Goal: Task Accomplishment & Management: Manage account settings

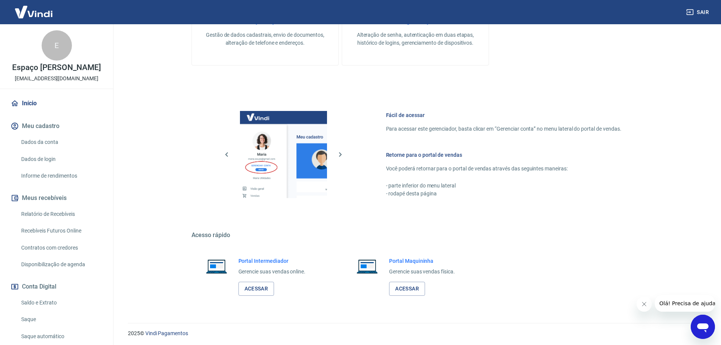
scroll to position [304, 0]
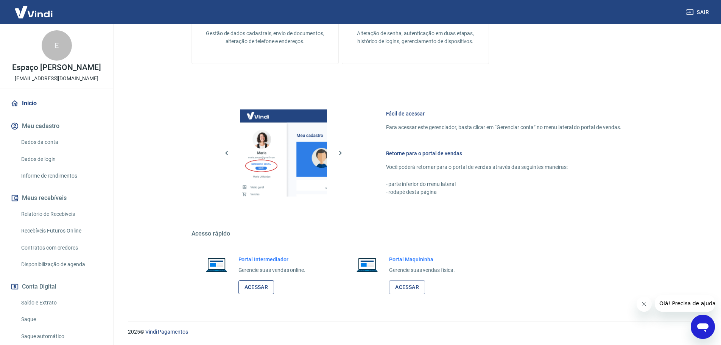
click at [257, 285] on link "Acessar" at bounding box center [256, 287] width 36 height 14
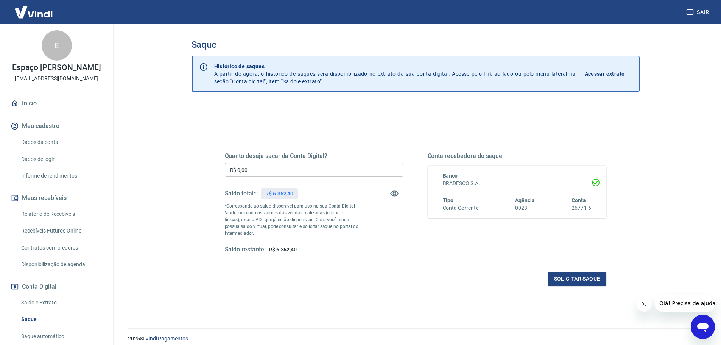
click at [258, 168] on input "R$ 0,00" at bounding box center [314, 170] width 179 height 14
type input "R$ 6.352,40"
click at [573, 274] on button "Solicitar saque" at bounding box center [577, 279] width 58 height 14
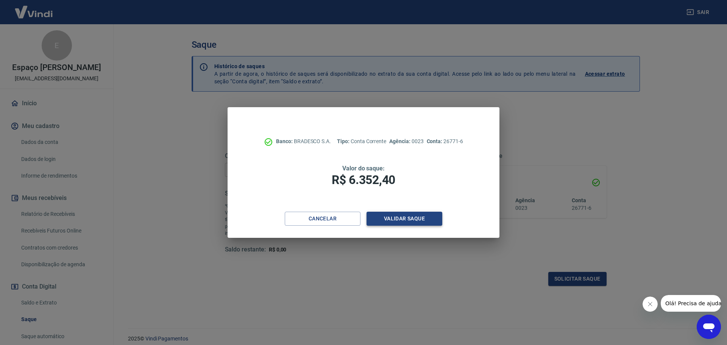
click at [430, 218] on button "Validar saque" at bounding box center [404, 219] width 76 height 14
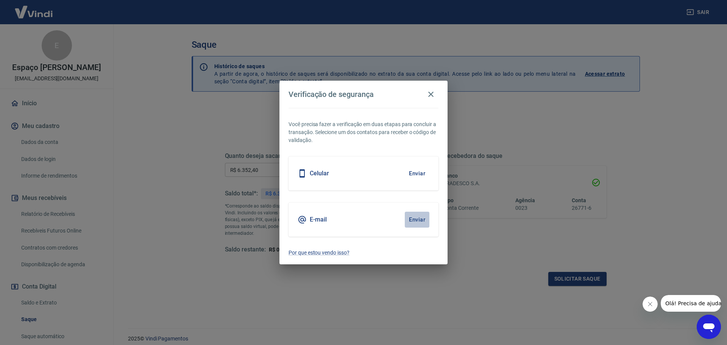
click at [418, 220] on button "Enviar" at bounding box center [417, 220] width 25 height 16
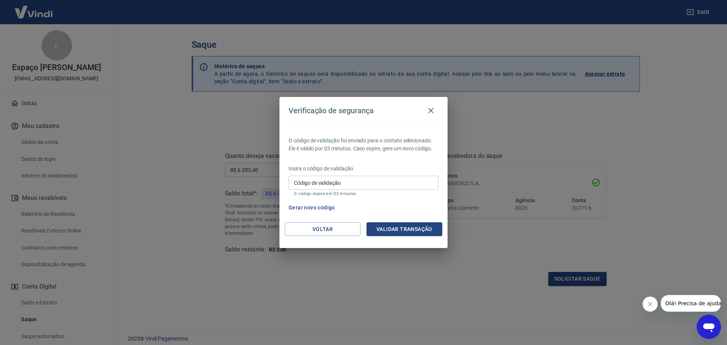
click at [333, 187] on input "Código de validação" at bounding box center [363, 183] width 150 height 14
click at [299, 206] on button "Gerar novo código" at bounding box center [311, 208] width 53 height 14
click at [304, 177] on div "Código de validação Código de validação O código expira em 03 minutos." at bounding box center [363, 186] width 150 height 20
type input "771375"
click at [382, 229] on button "Validar transação" at bounding box center [404, 229] width 76 height 14
